Goal: Task Accomplishment & Management: Manage account settings

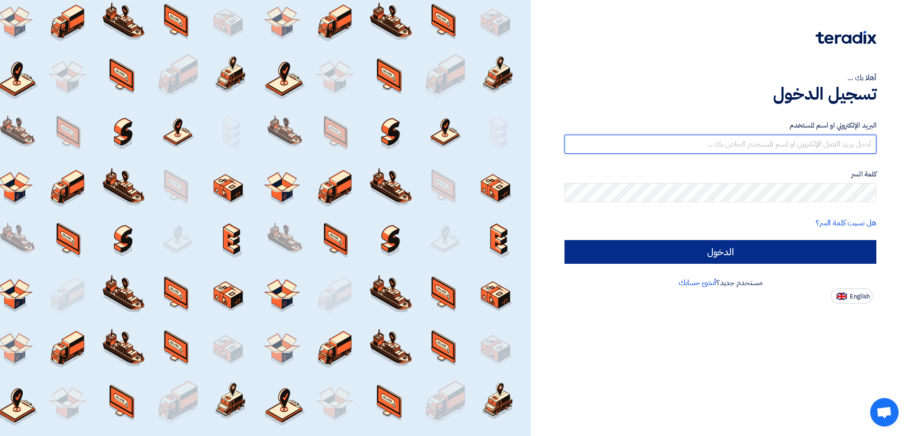
type input "[EMAIL_ADDRESS][DOMAIN_NAME]"
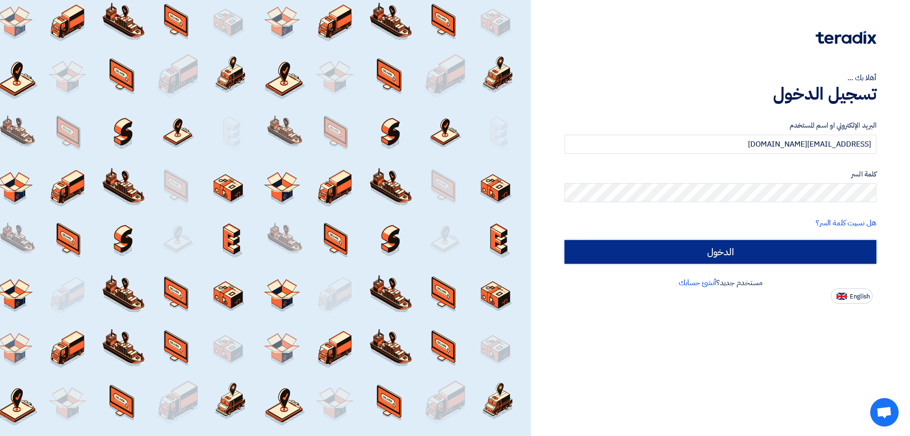
click at [716, 253] on input "الدخول" at bounding box center [721, 252] width 312 height 24
type input "Sign in"
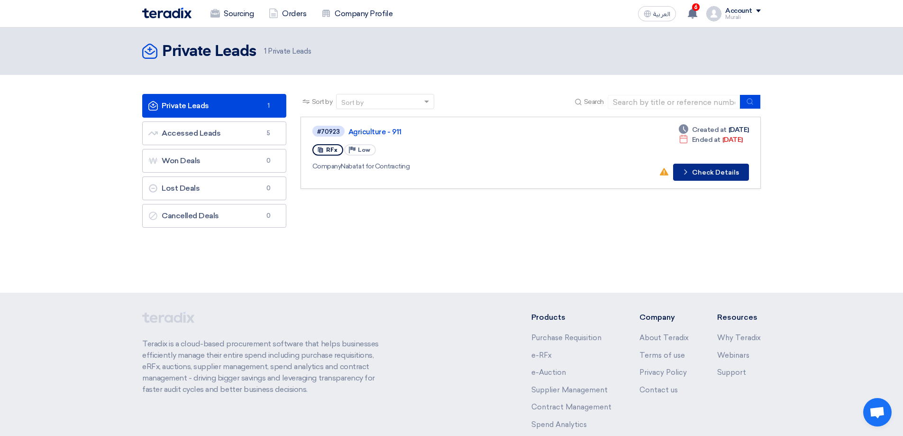
click at [704, 172] on button "Check details Check Details" at bounding box center [711, 172] width 76 height 17
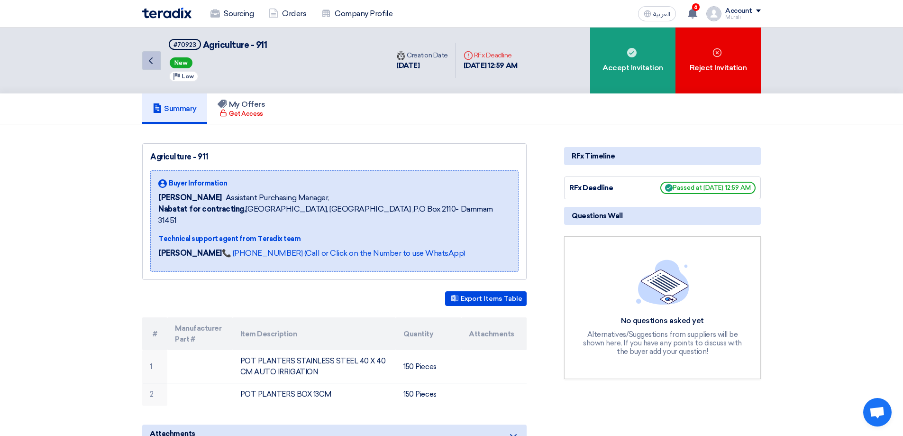
click at [154, 62] on icon "Back" at bounding box center [150, 60] width 11 height 11
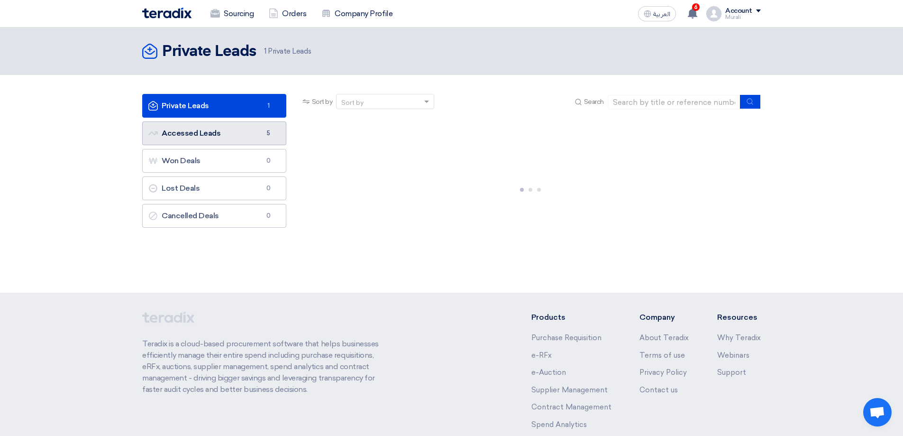
click at [189, 134] on link "Accessed Leads Accessed Leads 5" at bounding box center [214, 133] width 144 height 24
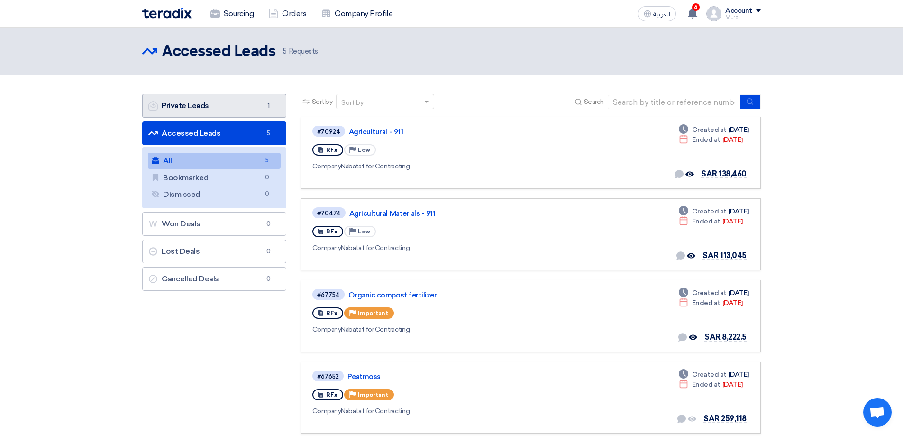
click at [192, 105] on link "Private Leads Private Leads 1" at bounding box center [214, 106] width 144 height 24
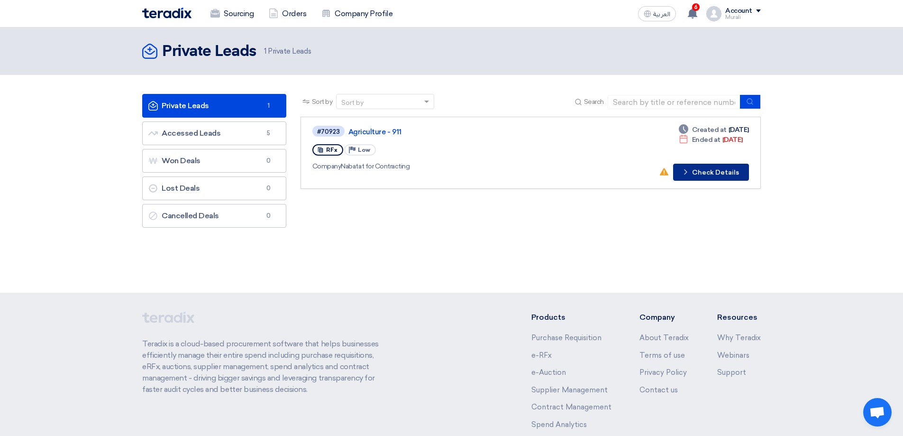
click at [690, 168] on icon "Check details" at bounding box center [685, 171] width 9 height 9
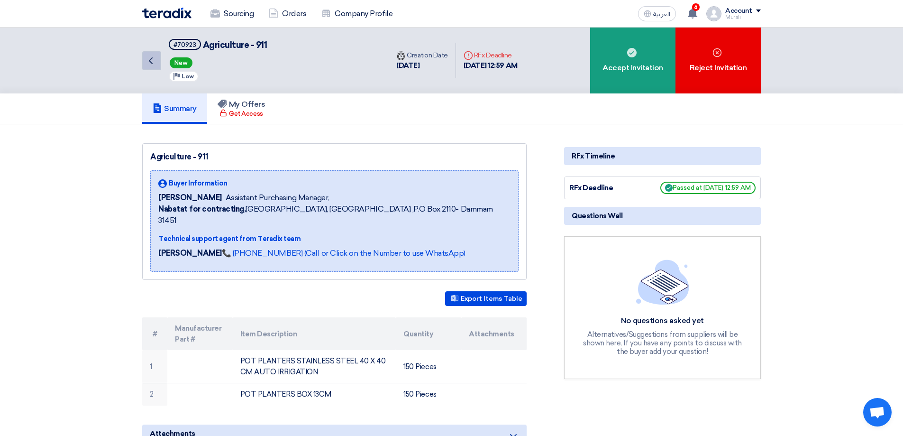
click at [154, 63] on icon "Back" at bounding box center [150, 60] width 11 height 11
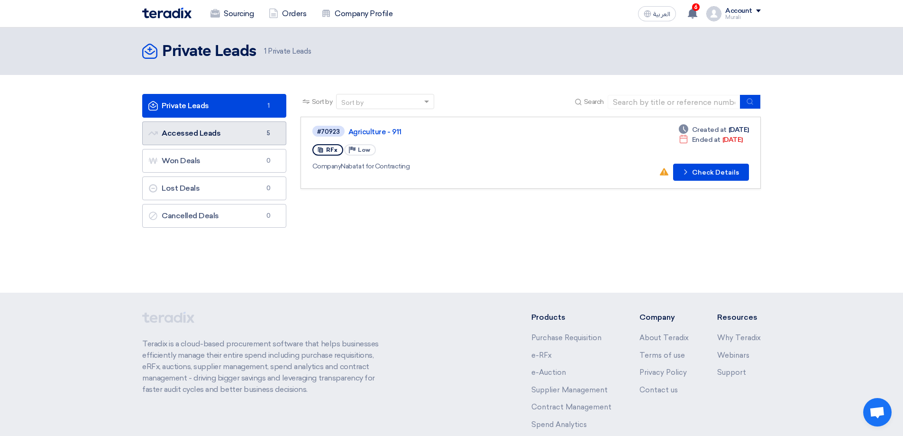
click at [195, 133] on link "Accessed Leads Accessed Leads 5" at bounding box center [214, 133] width 144 height 24
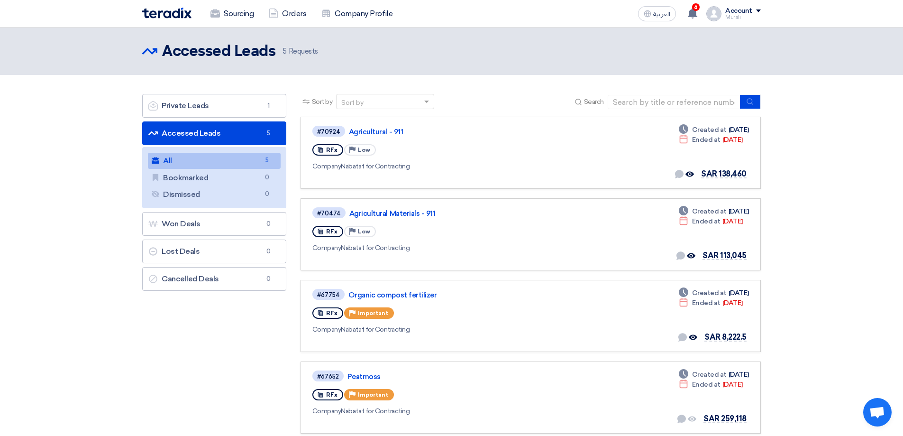
click at [755, 8] on div "Account" at bounding box center [743, 11] width 36 height 8
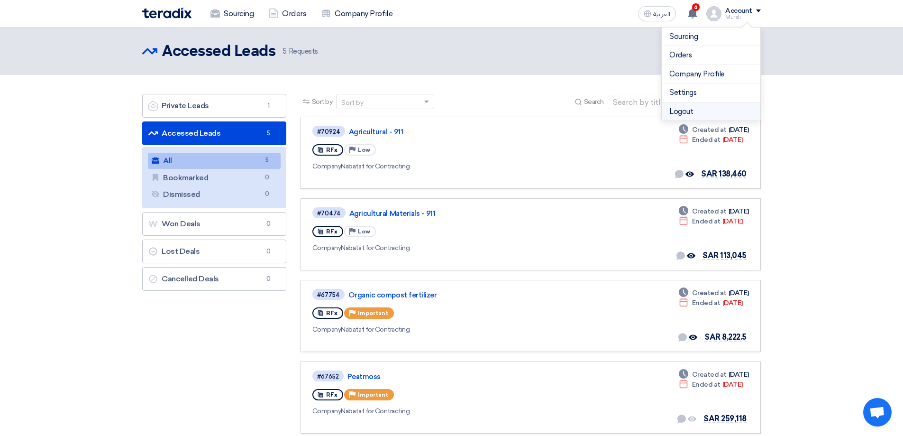
click at [690, 110] on li "Logout" at bounding box center [711, 111] width 99 height 18
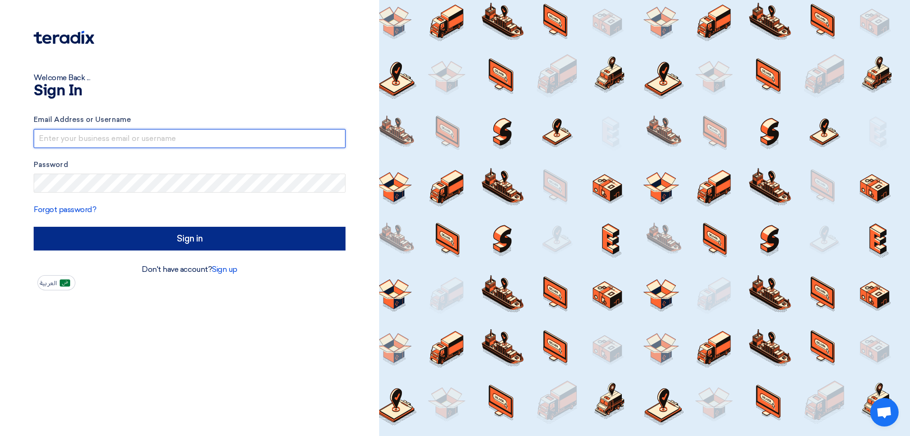
type input "[EMAIL_ADDRESS][DOMAIN_NAME]"
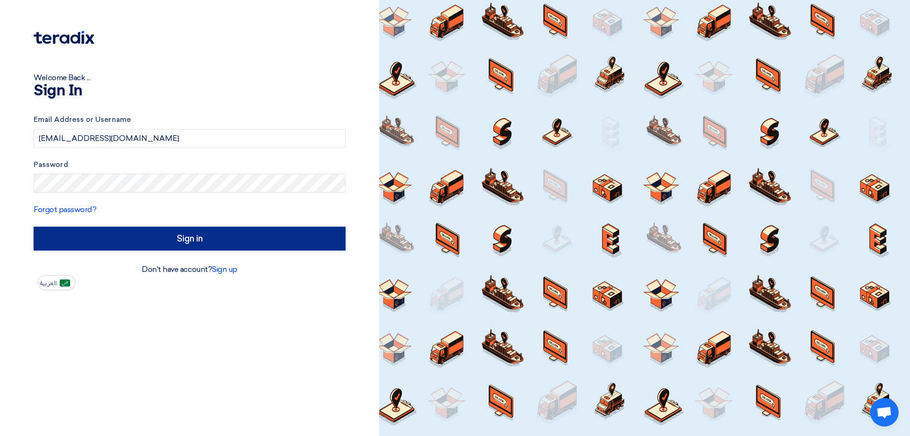
click at [196, 243] on input "Sign in" at bounding box center [190, 239] width 312 height 24
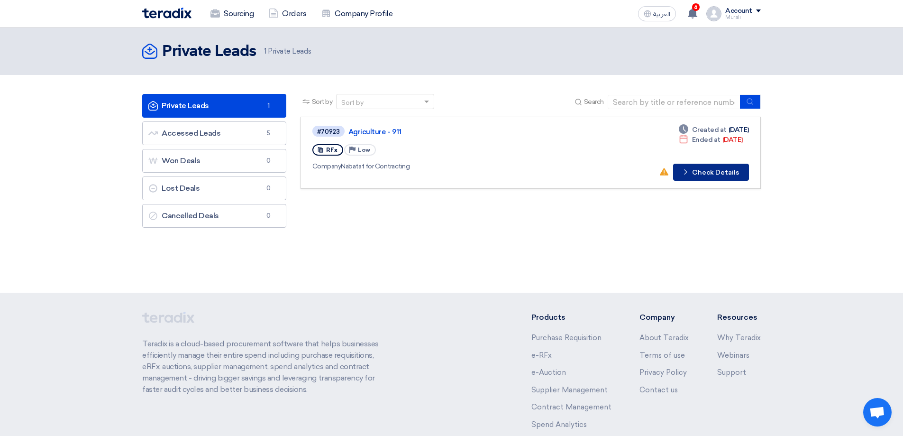
click at [719, 172] on button "Check details Check Details" at bounding box center [711, 172] width 76 height 17
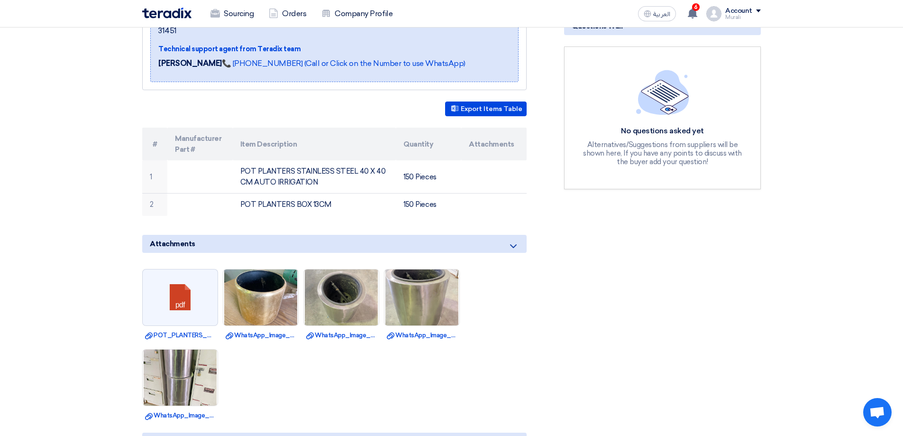
scroll to position [332, 0]
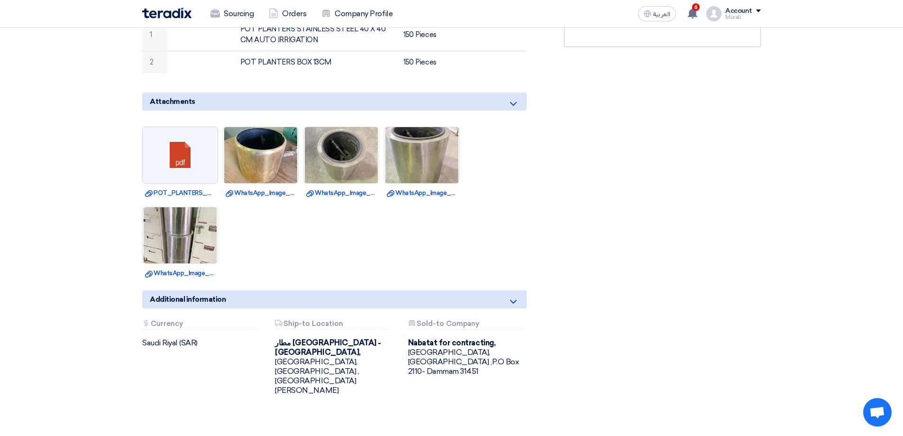
click at [753, 12] on div "Account" at bounding box center [743, 11] width 36 height 8
click at [691, 109] on li "Logout" at bounding box center [711, 111] width 99 height 18
